Goal: Transaction & Acquisition: Book appointment/travel/reservation

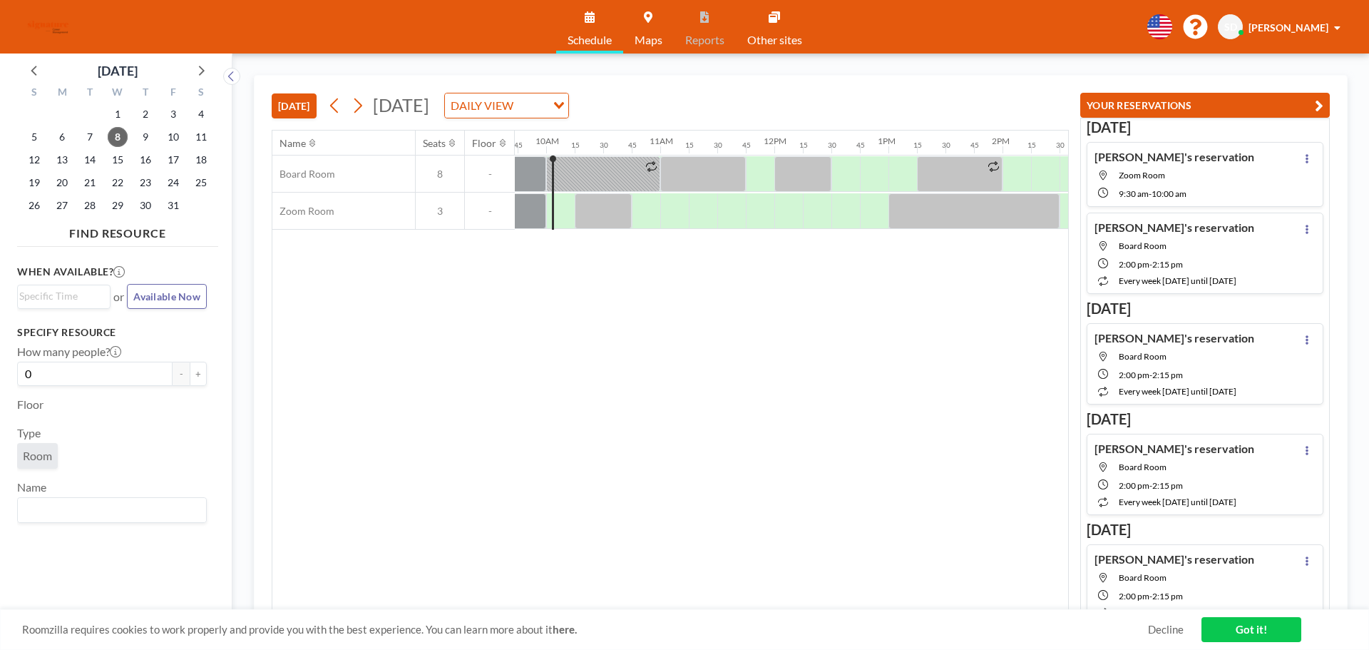
scroll to position [0, 1113]
click at [362, 103] on icon at bounding box center [358, 105] width 8 height 15
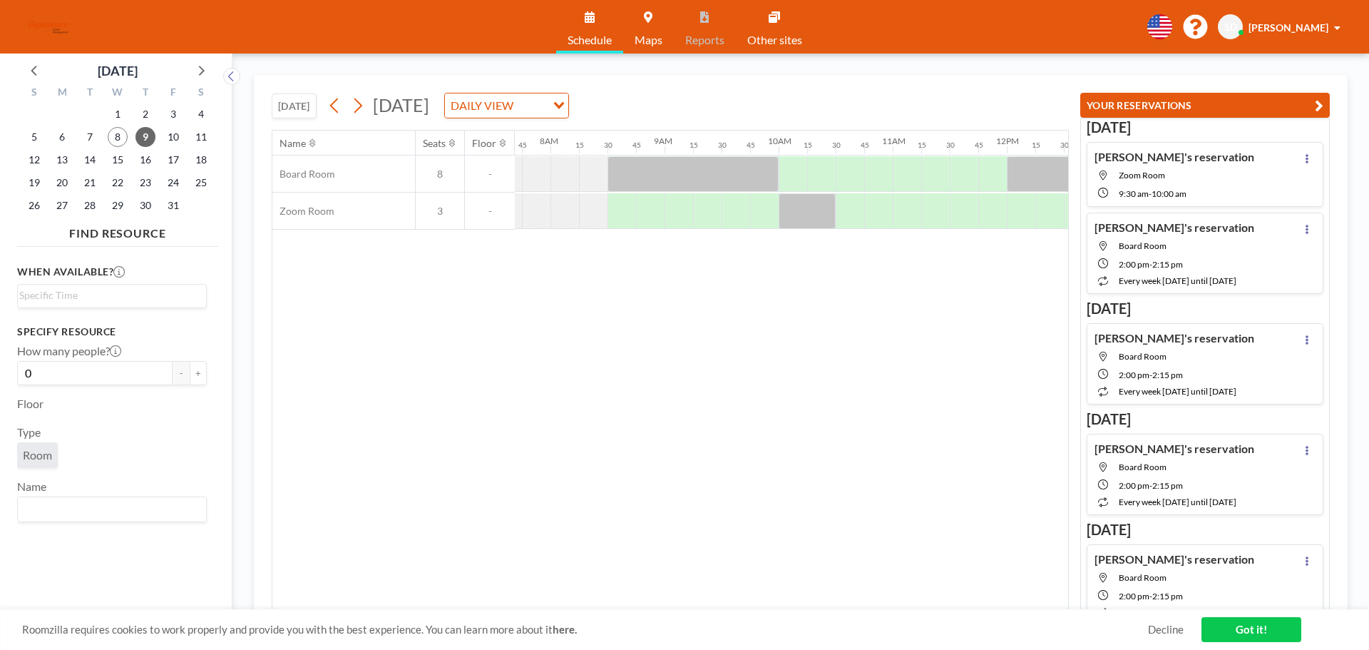
scroll to position [0, 884]
click at [139, 298] on input "Search for option" at bounding box center [108, 295] width 179 height 17
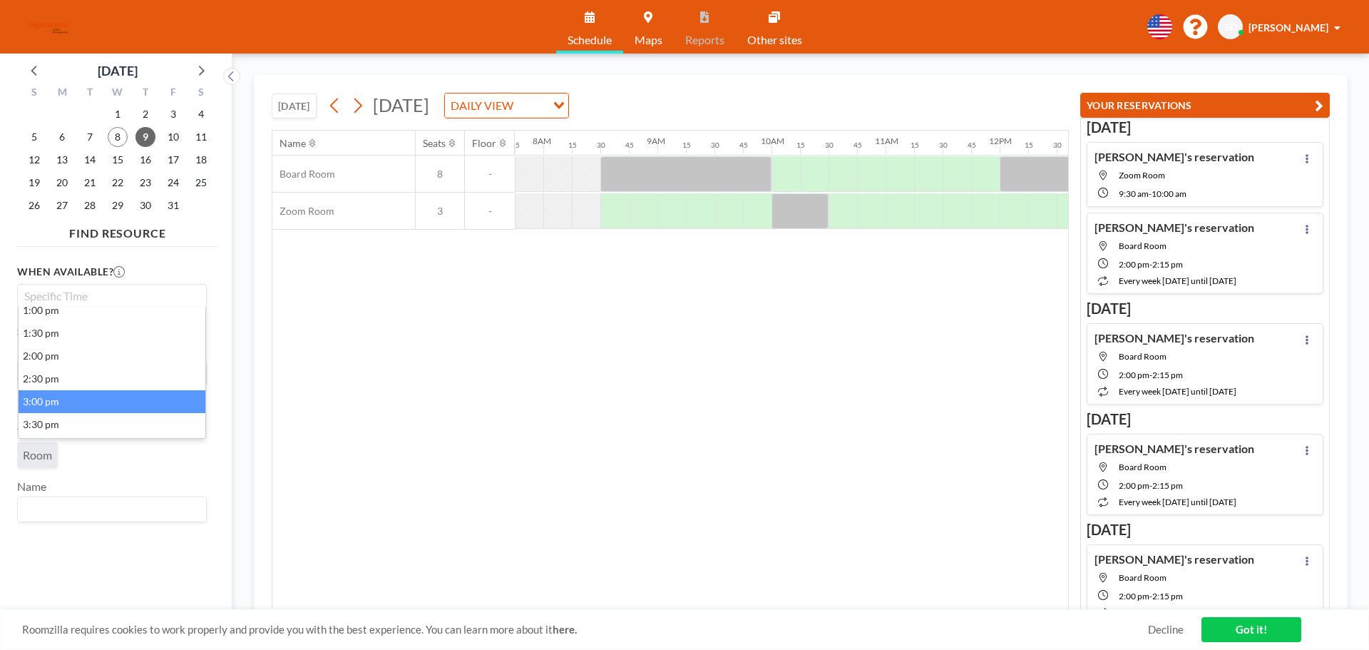
scroll to position [571, 0]
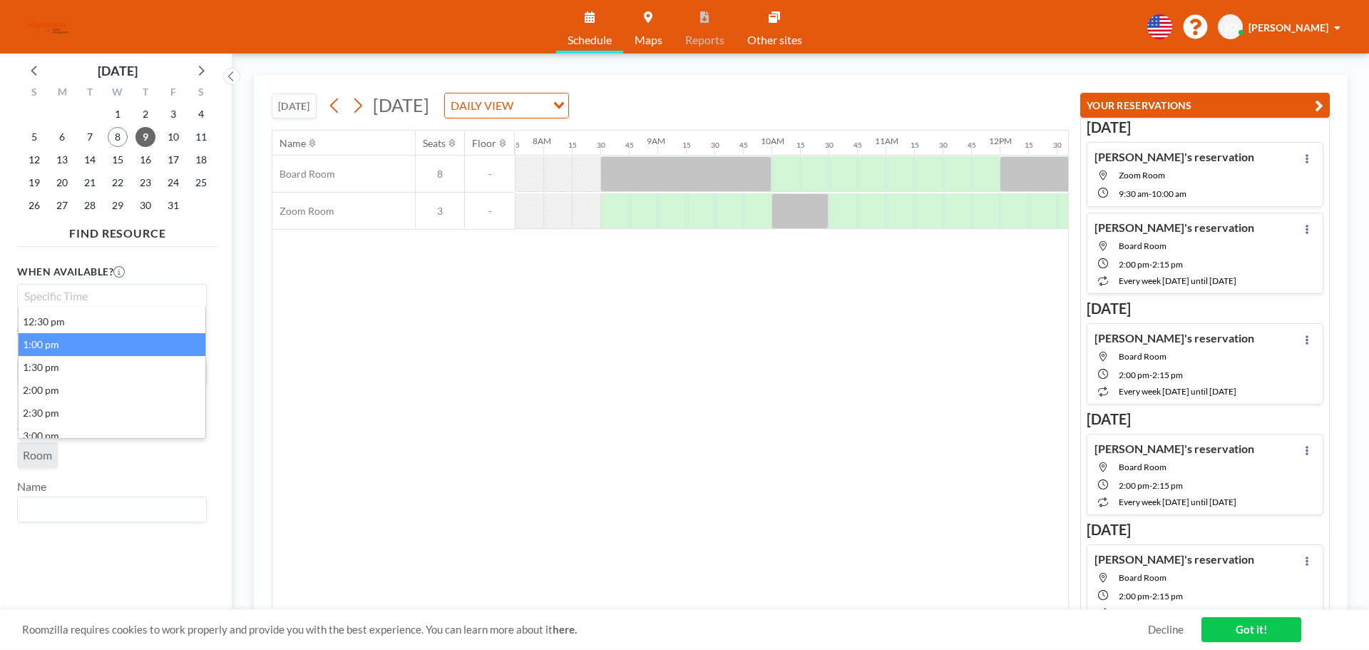
click at [61, 347] on li "1:00 pm" at bounding box center [112, 344] width 187 height 23
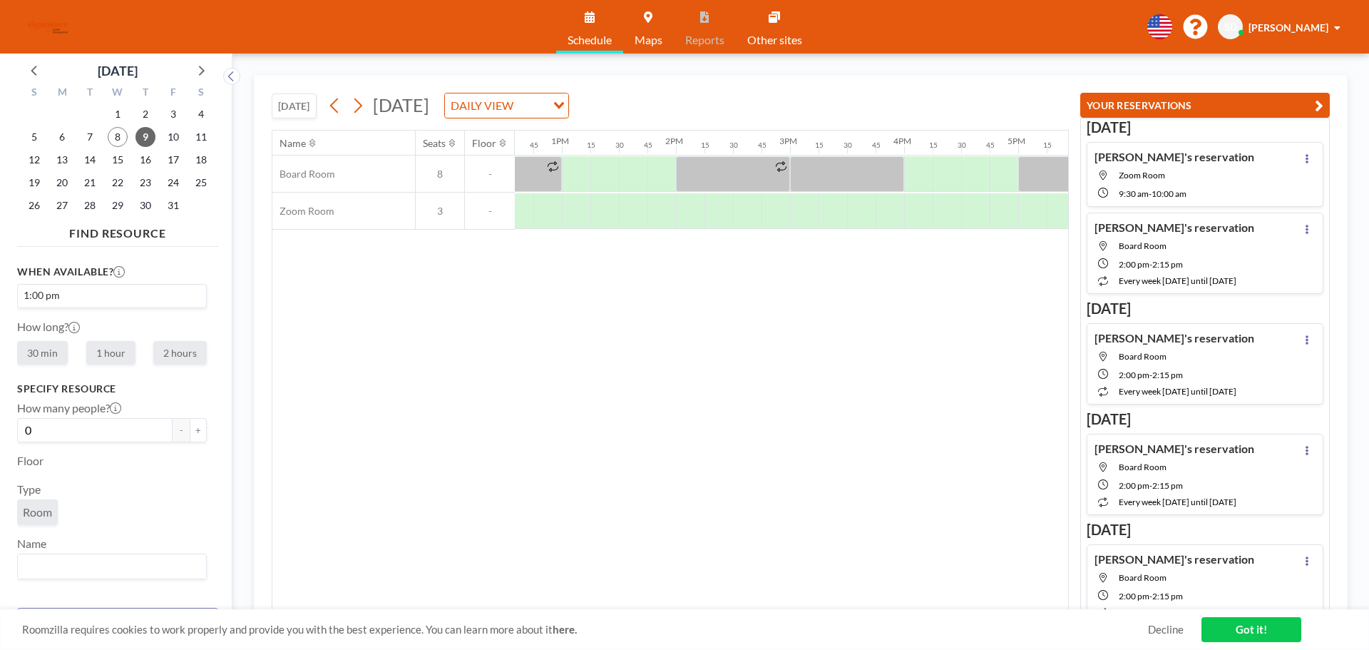
scroll to position [0, 1455]
click at [48, 357] on label "30 min" at bounding box center [42, 353] width 51 height 24
radio input "true"
click at [559, 222] on div at bounding box center [557, 211] width 29 height 36
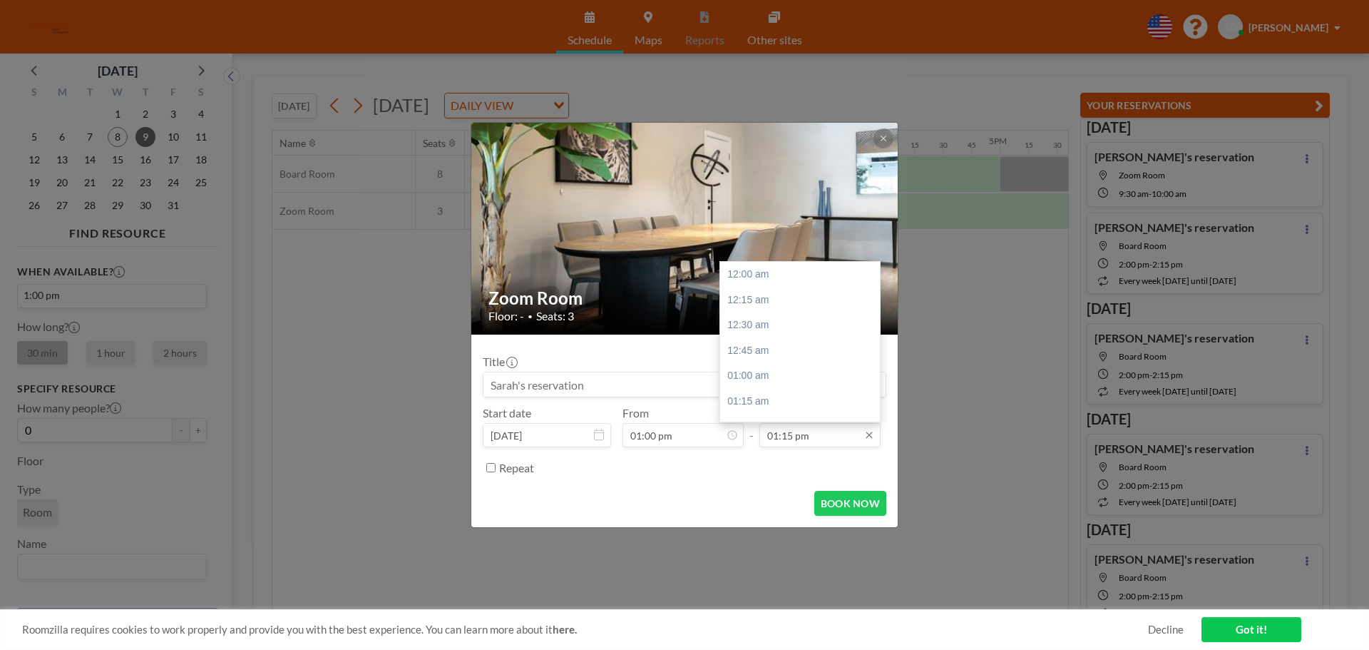
scroll to position [1345, 0]
click at [778, 438] on input "01:15 pm" at bounding box center [820, 435] width 121 height 24
click at [754, 307] on div "01:30 pm" at bounding box center [803, 300] width 167 height 26
type input "01:30 pm"
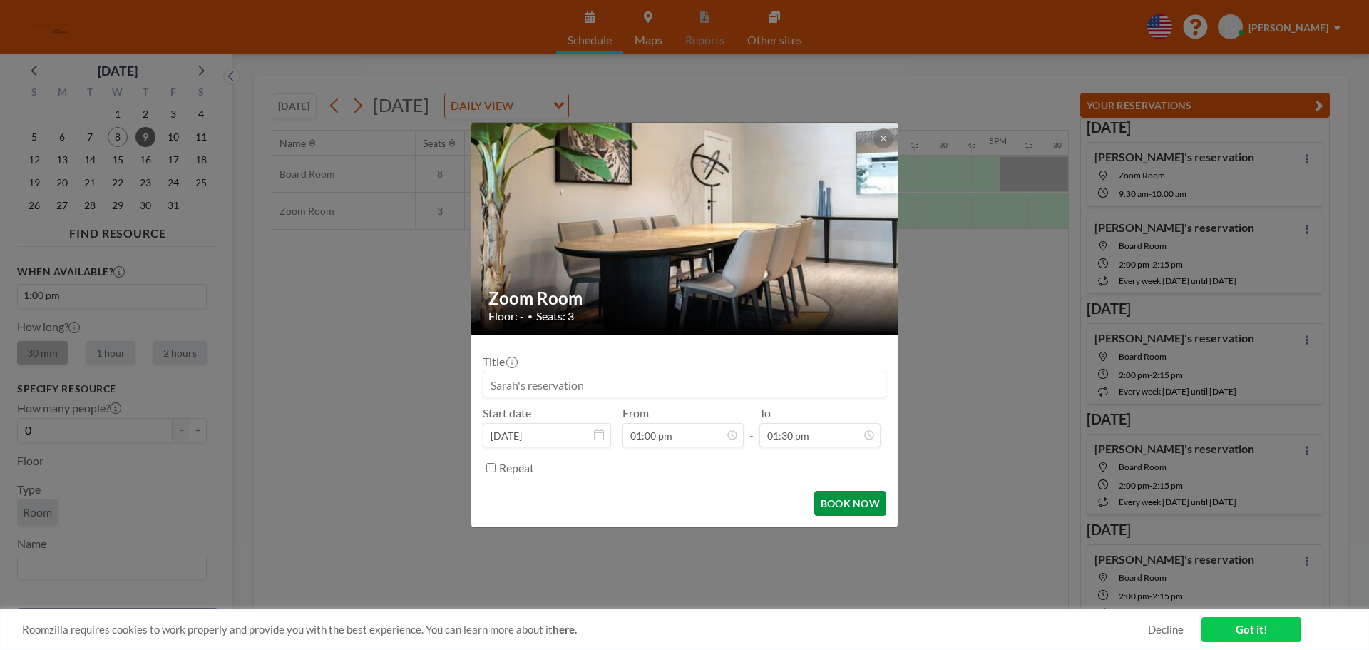
click at [842, 498] on button "BOOK NOW" at bounding box center [850, 503] width 72 height 25
